Goal: Information Seeking & Learning: Learn about a topic

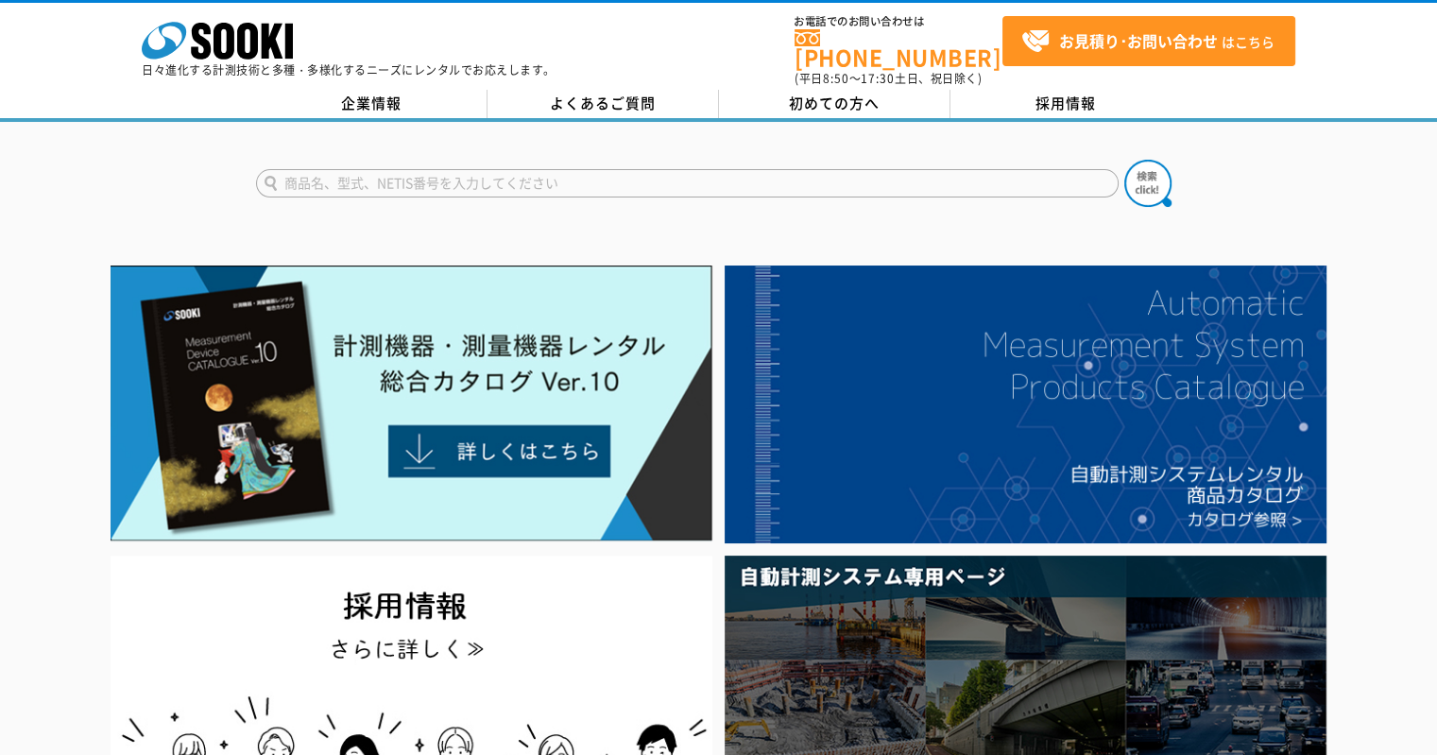
click at [467, 171] on input "text" at bounding box center [687, 183] width 863 height 28
type input "S"
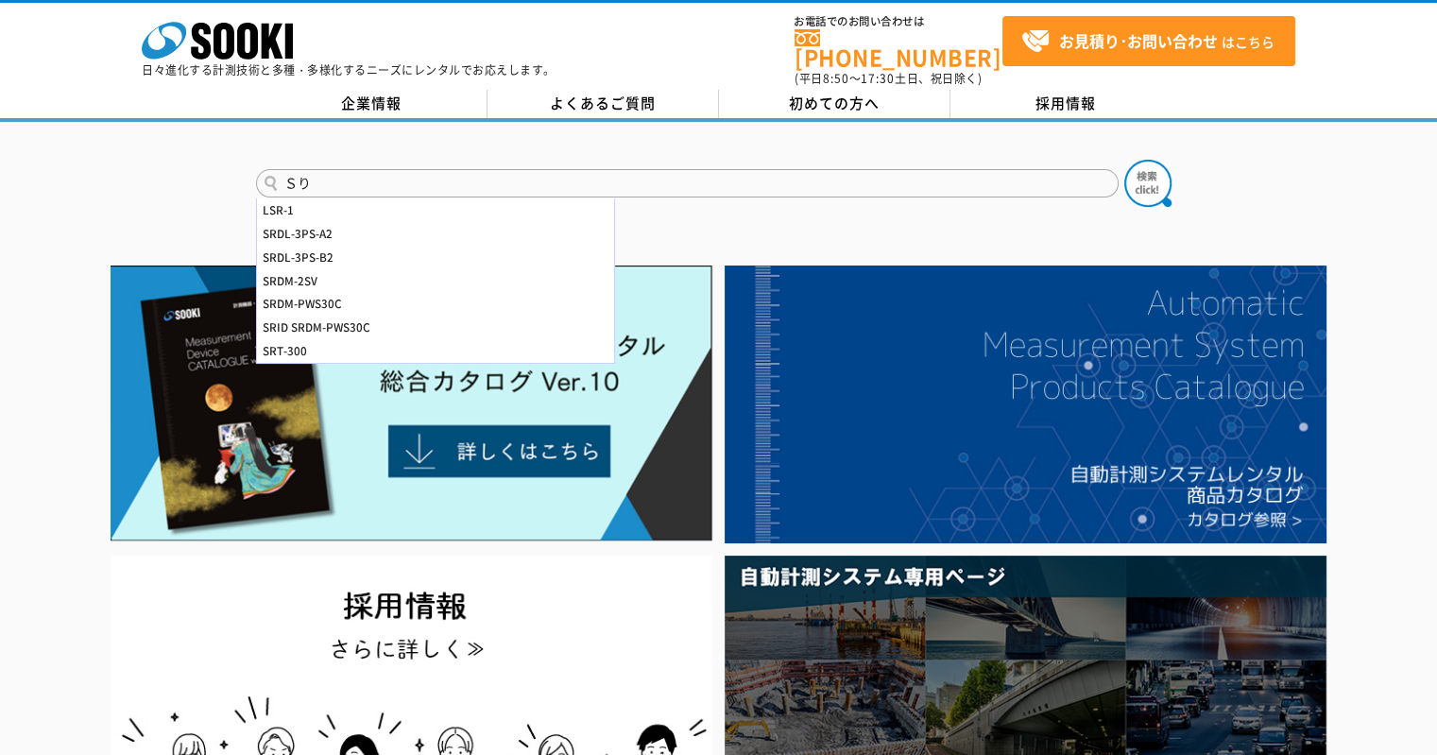
type input "Ｓ"
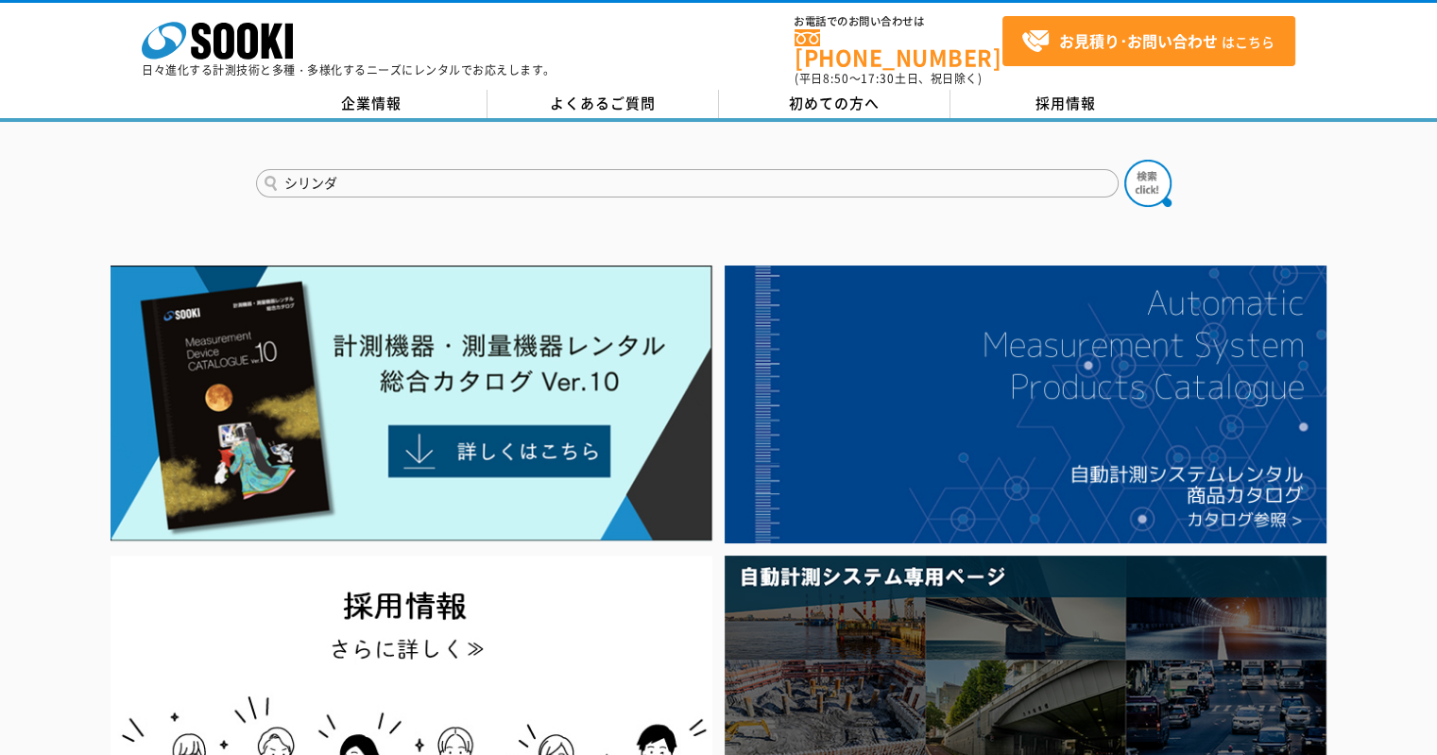
type input "シリンダ"
click at [1124, 160] on button at bounding box center [1147, 183] width 47 height 47
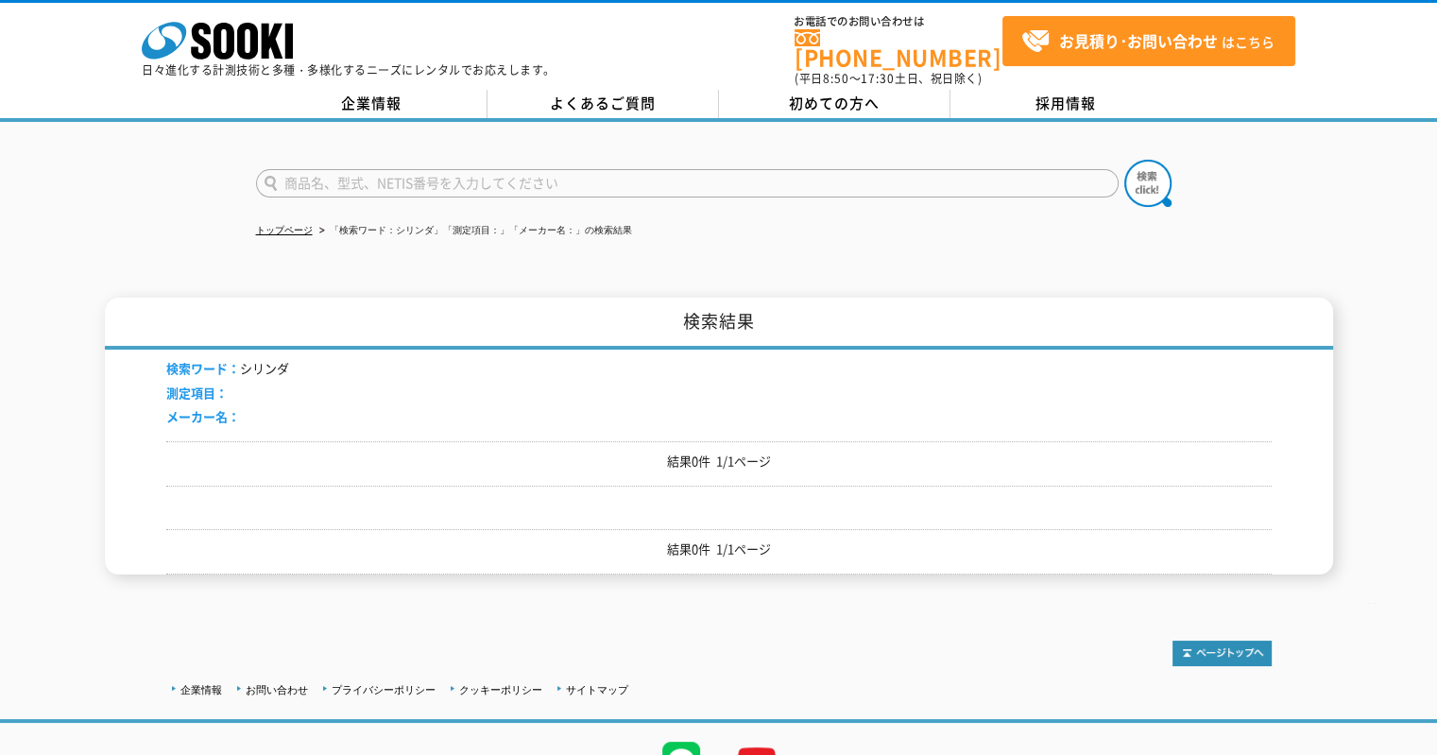
click at [792, 332] on h1 "検索結果" at bounding box center [719, 324] width 1228 height 52
click at [182, 36] on icon at bounding box center [164, 40] width 44 height 37
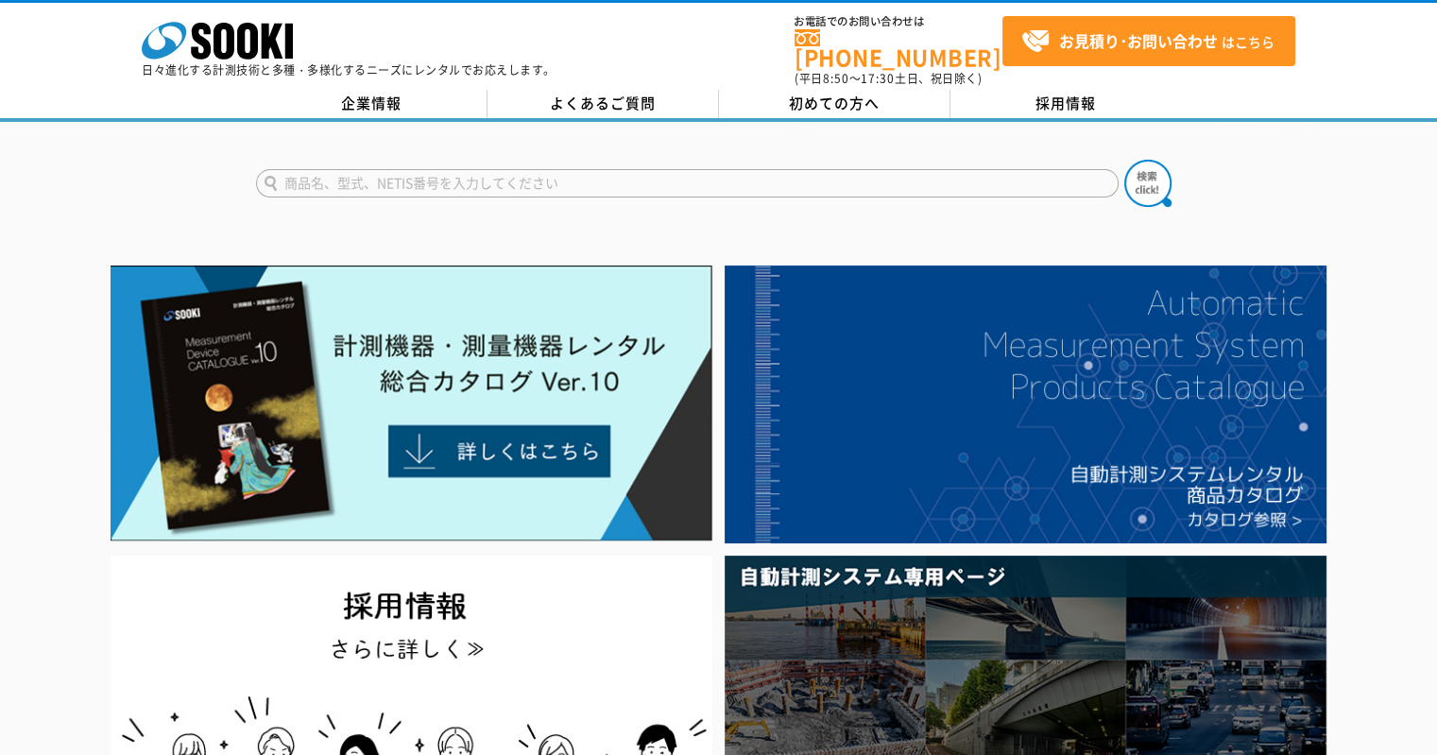
click at [539, 141] on div at bounding box center [718, 167] width 1437 height 91
click at [541, 177] on input "text" at bounding box center [687, 183] width 863 height 28
type input "商品名、型式、NETIS番号を入力してください"
click at [419, 177] on input "text" at bounding box center [687, 183] width 863 height 28
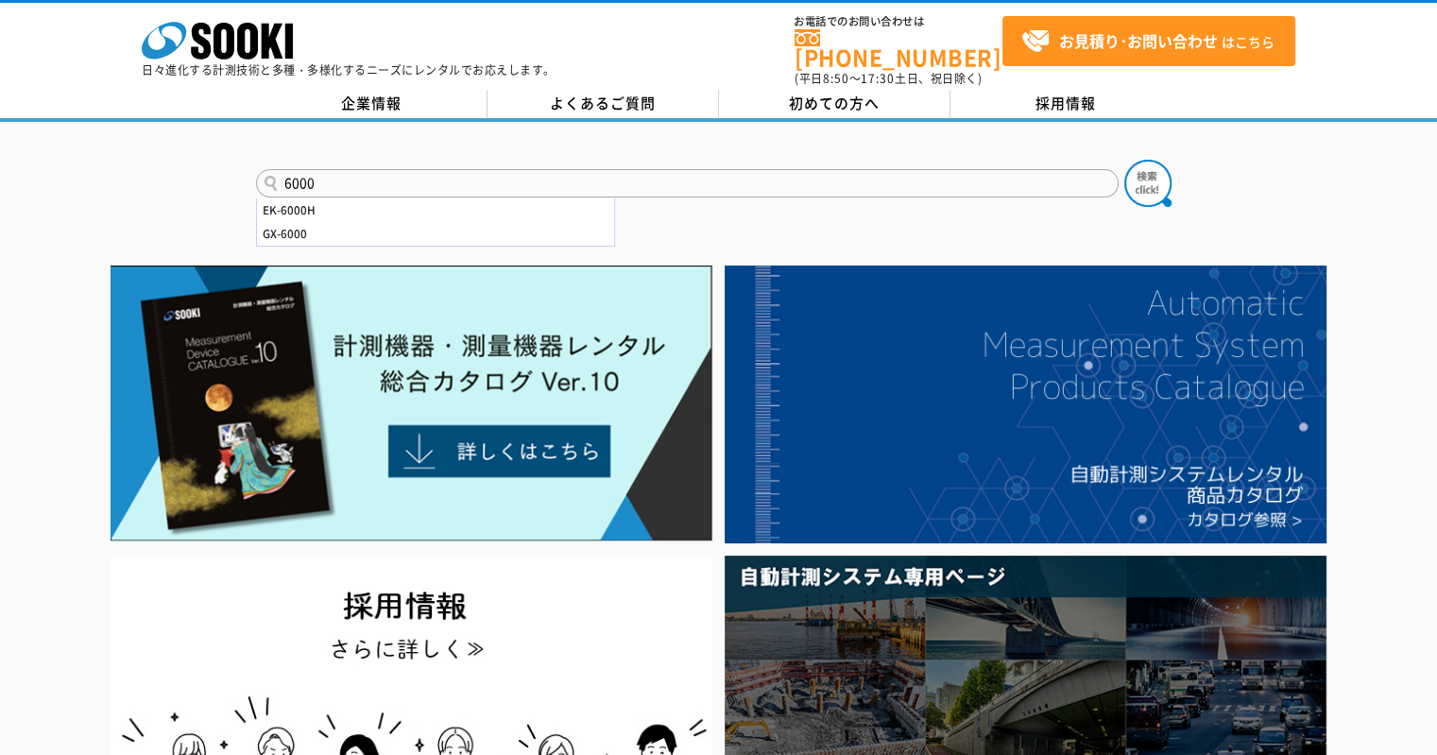
type input "6000"
click at [1175, 160] on form "6000 EK-6000H GX-6000" at bounding box center [719, 186] width 926 height 53
click at [1154, 166] on img at bounding box center [1147, 183] width 47 height 47
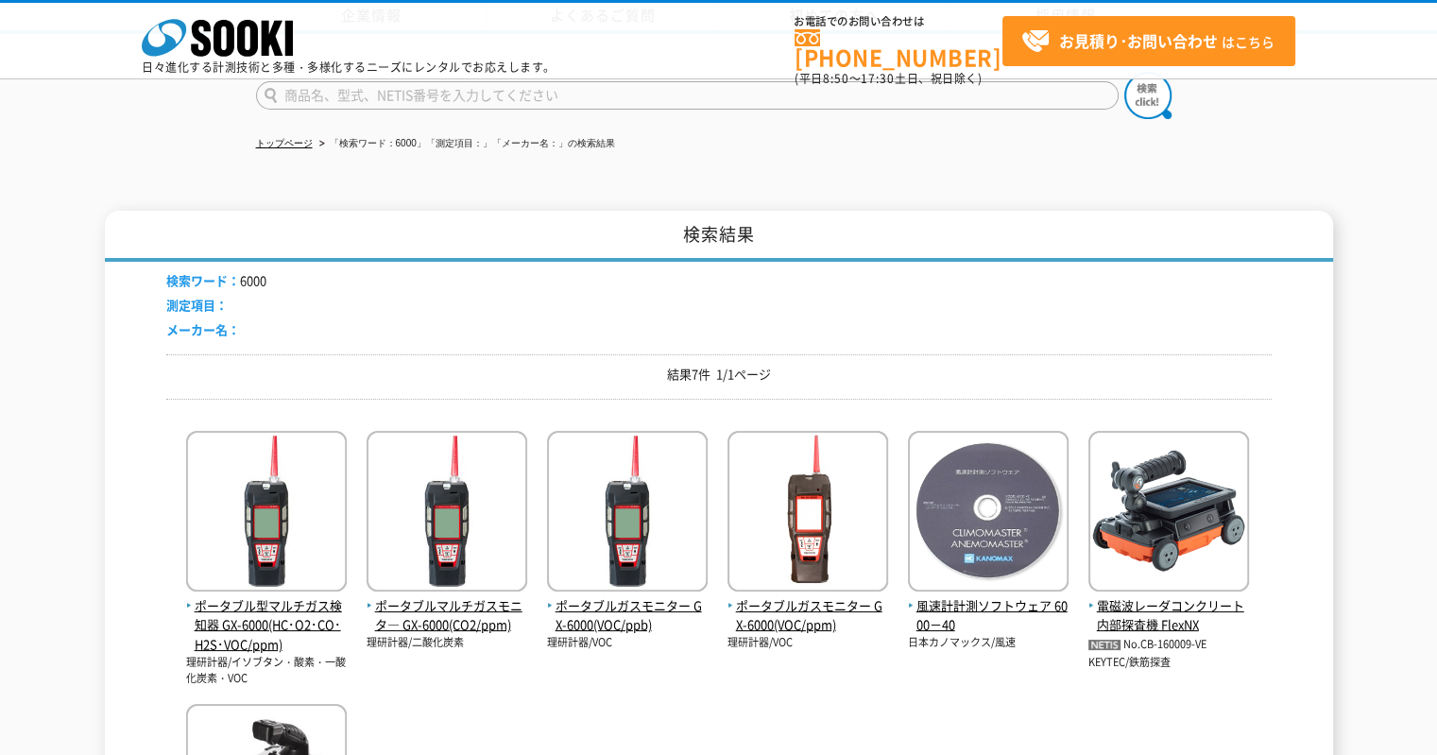
scroll to position [283, 0]
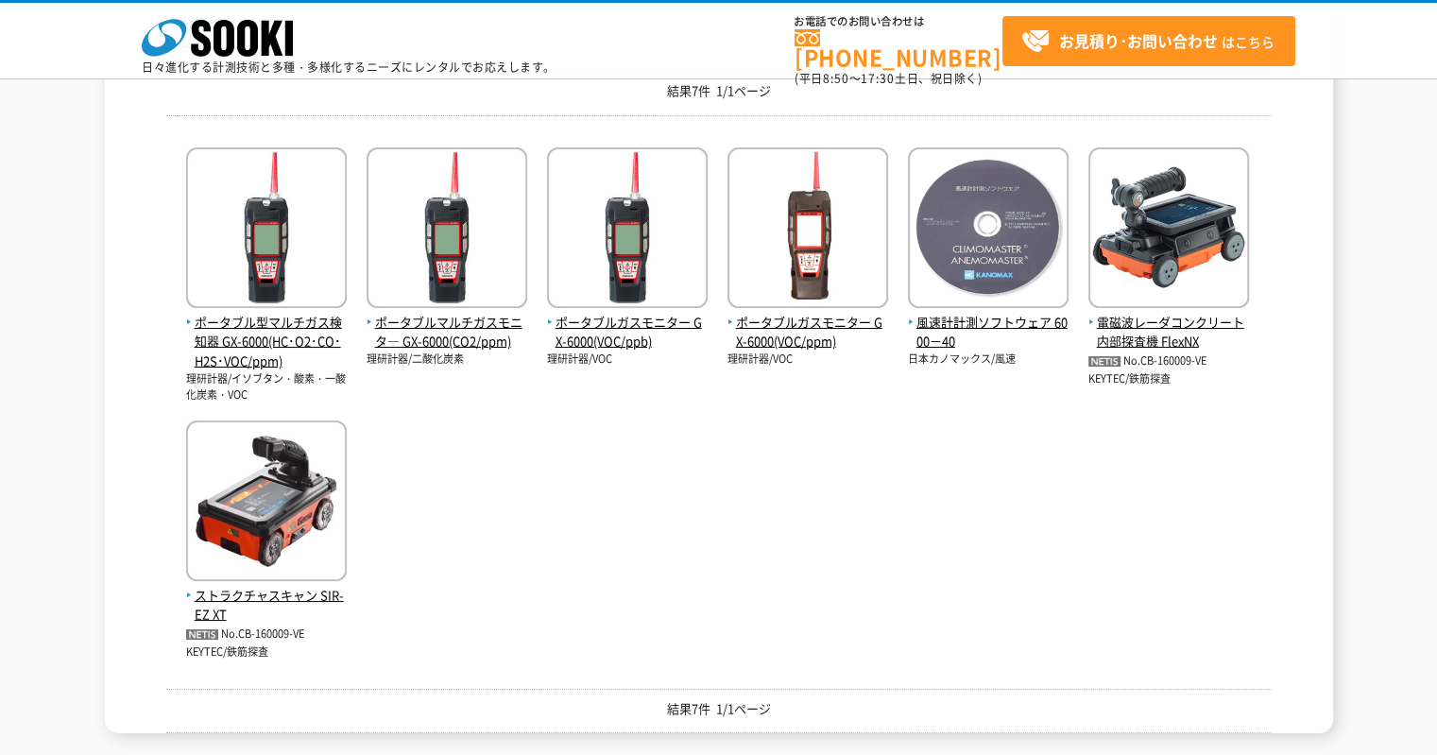
click at [282, 388] on p "理研計器/イソブタン・酸素・一酸化炭素・VOC" at bounding box center [266, 386] width 161 height 31
click at [279, 360] on span "ポータブル型マルチガス検知器 GX-6000(HC･O2･CO･H2S･VOC/ppm)" at bounding box center [266, 342] width 161 height 59
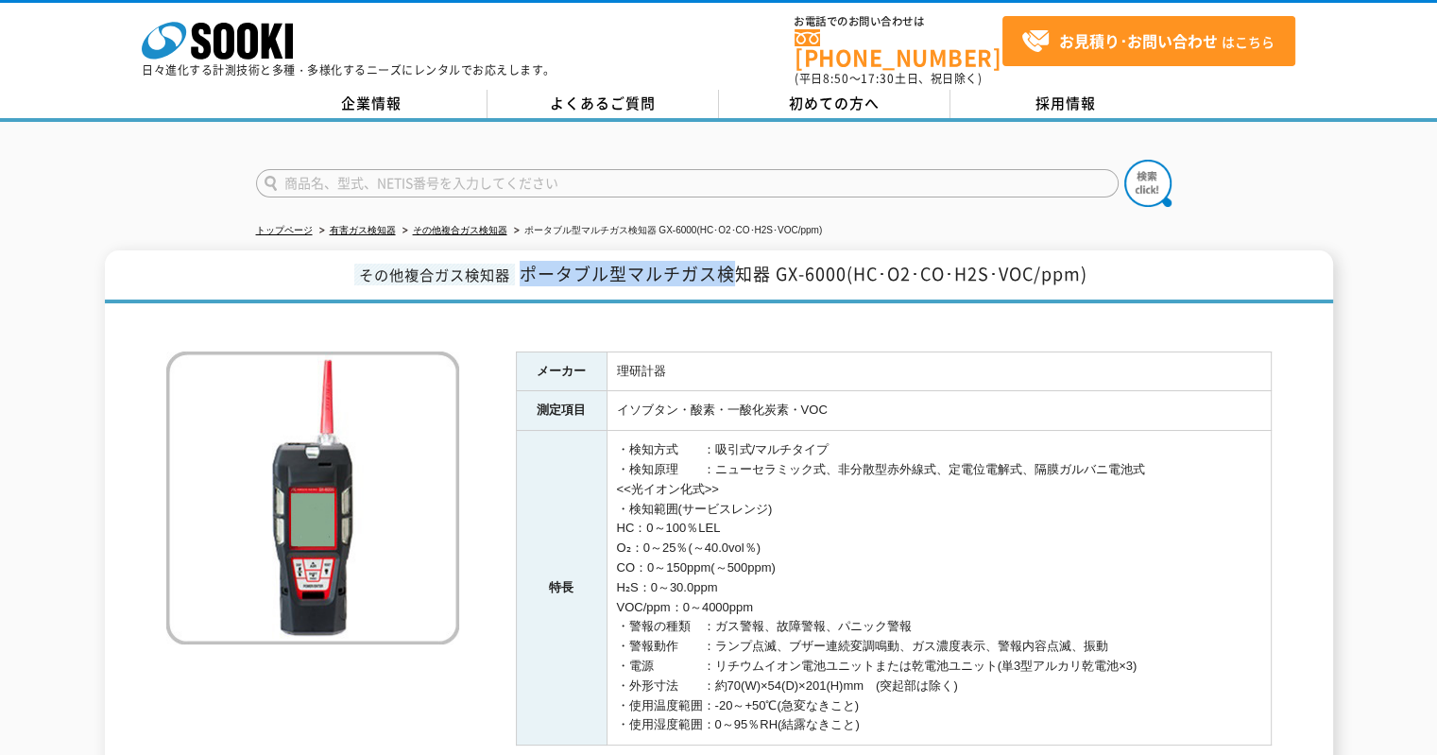
drag, startPoint x: 520, startPoint y: 262, endPoint x: 743, endPoint y: 260, distance: 223.0
click at [743, 261] on span "ポータブル型マルチガス検知器 GX-6000(HC･O2･CO･H2S･VOC/ppm)" at bounding box center [804, 274] width 568 height 26
click at [581, 314] on div at bounding box center [718, 323] width 1105 height 20
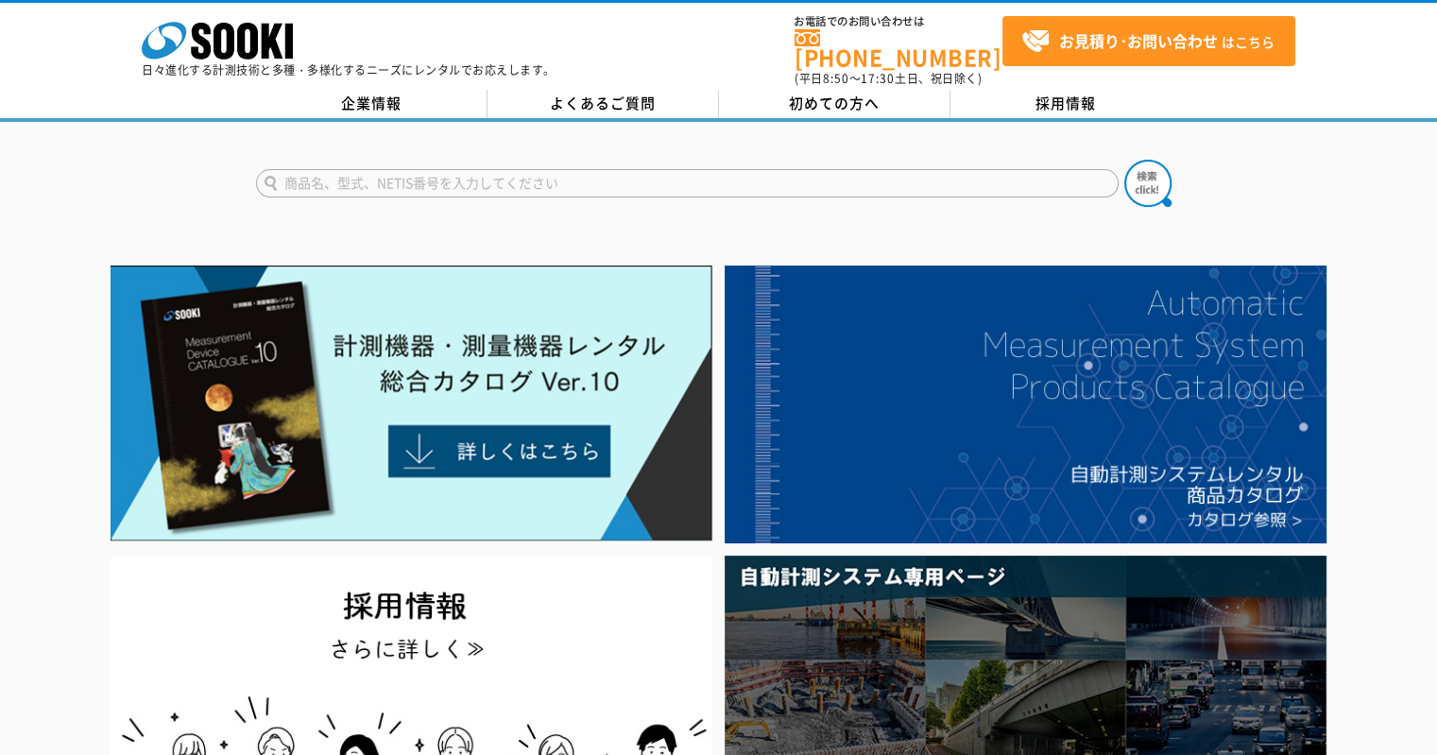
click at [452, 351] on img at bounding box center [412, 403] width 602 height 276
